Goal: Information Seeking & Learning: Learn about a topic

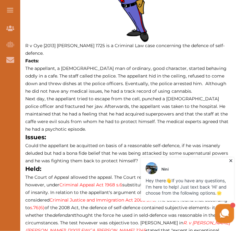
scroll to position [329, 0]
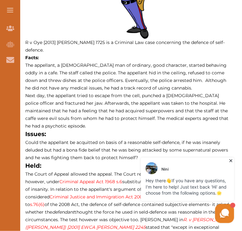
click at [231, 159] on icon at bounding box center [230, 160] width 6 height 6
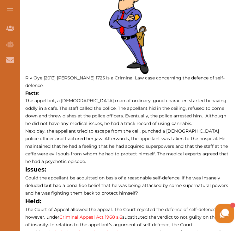
scroll to position [292, 0]
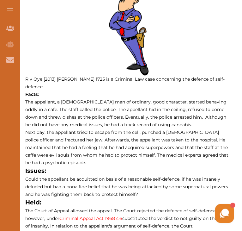
drag, startPoint x: 36, startPoint y: 87, endPoint x: 89, endPoint y: 108, distance: 57.3
click at [0, 0] on div "R v Oye [2013] [PERSON_NAME] 1725 is a Criminal Law case concerning the defence…" at bounding box center [0, 0] width 0 height 0
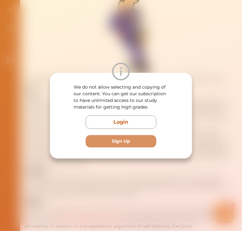
click at [167, 62] on div "We do not allow selecting and copying of our content. You can get our subscript…" at bounding box center [121, 115] width 242 height 231
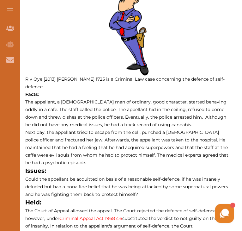
drag, startPoint x: 87, startPoint y: 120, endPoint x: 38, endPoint y: 85, distance: 60.5
click at [0, 0] on div "R v Oye [2013] [PERSON_NAME] 1725 is a Criminal Law case concerning the defence…" at bounding box center [0, 0] width 0 height 0
